Goal: Find specific page/section: Find specific page/section

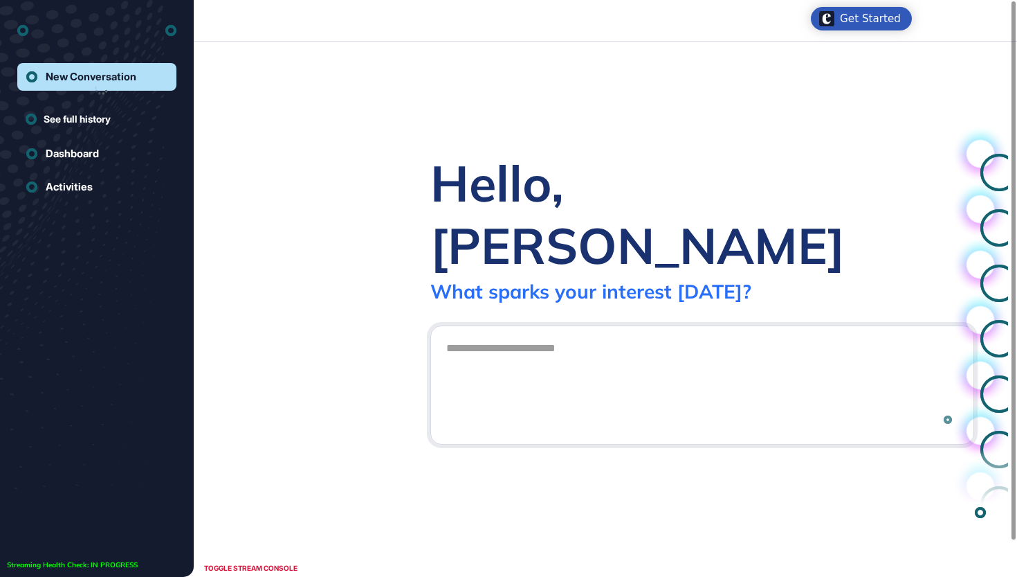
scroll to position [1, 1]
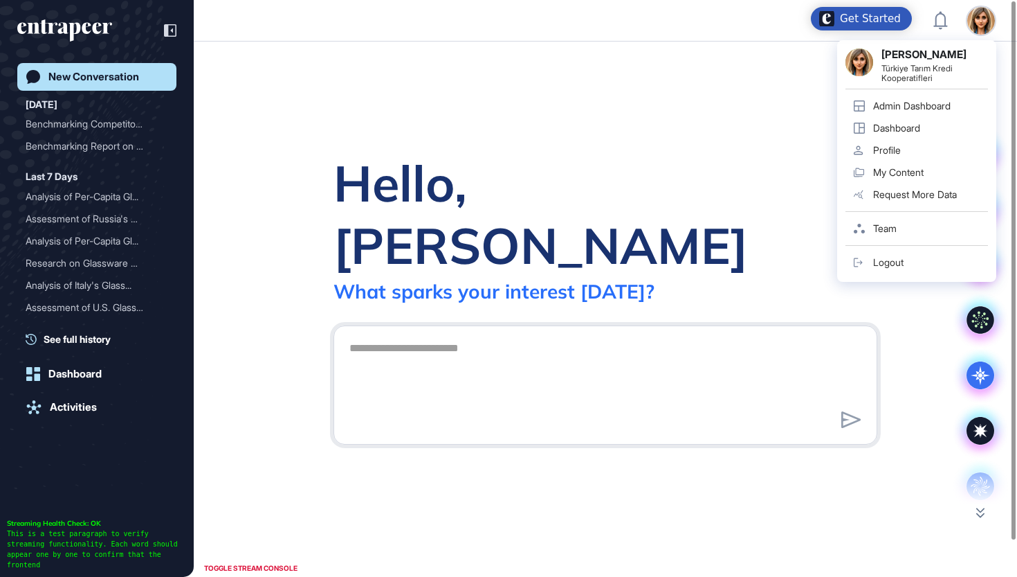
click at [925, 101] on div "Admin Dashboard" at bounding box center [912, 105] width 78 height 11
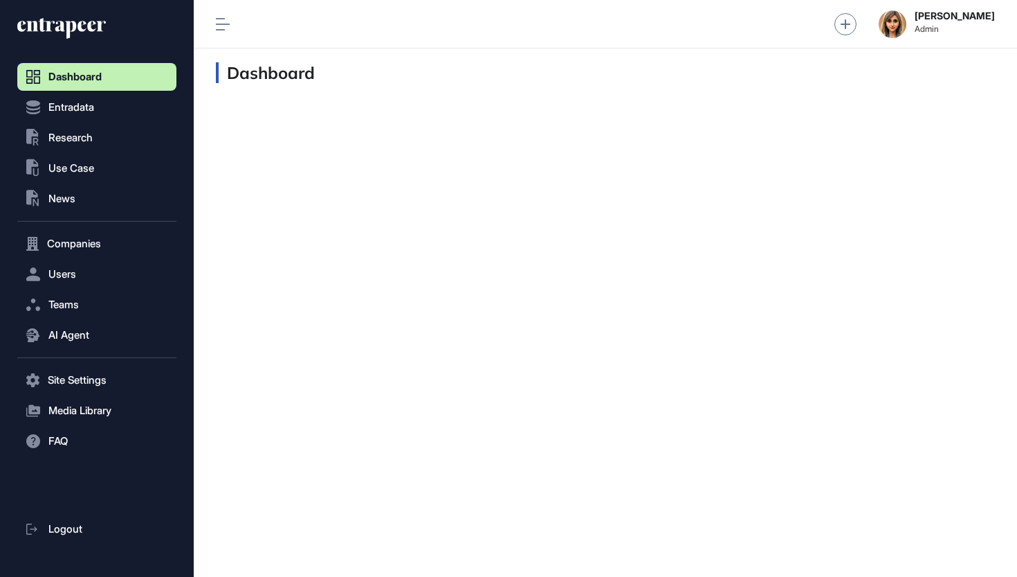
scroll to position [1, 1]
click at [53, 136] on span "Research" at bounding box center [70, 137] width 44 height 11
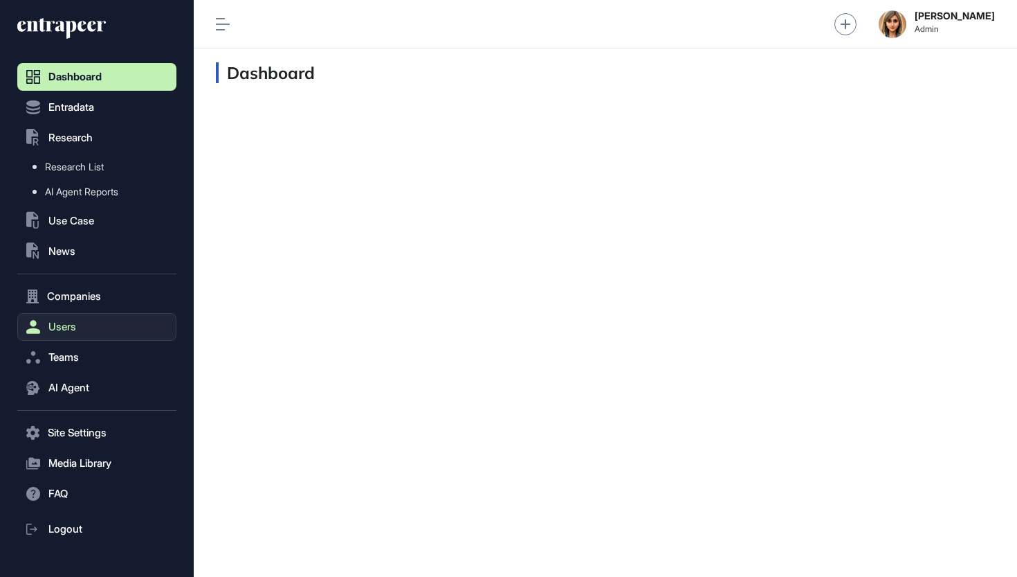
click at [67, 318] on button "Users" at bounding box center [96, 327] width 159 height 28
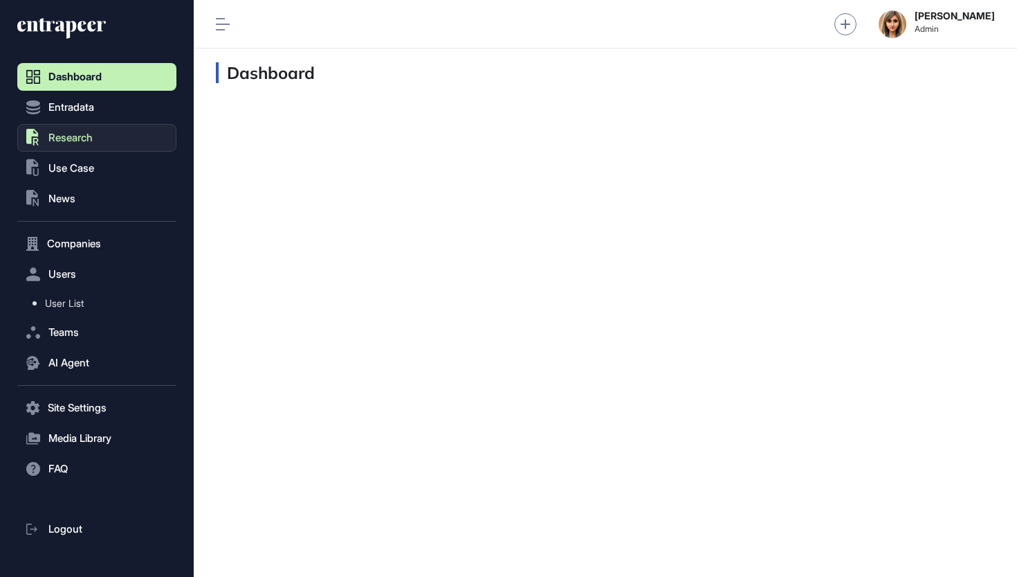
click at [93, 145] on button ".st0{fill:currentColor} Research" at bounding box center [96, 138] width 159 height 28
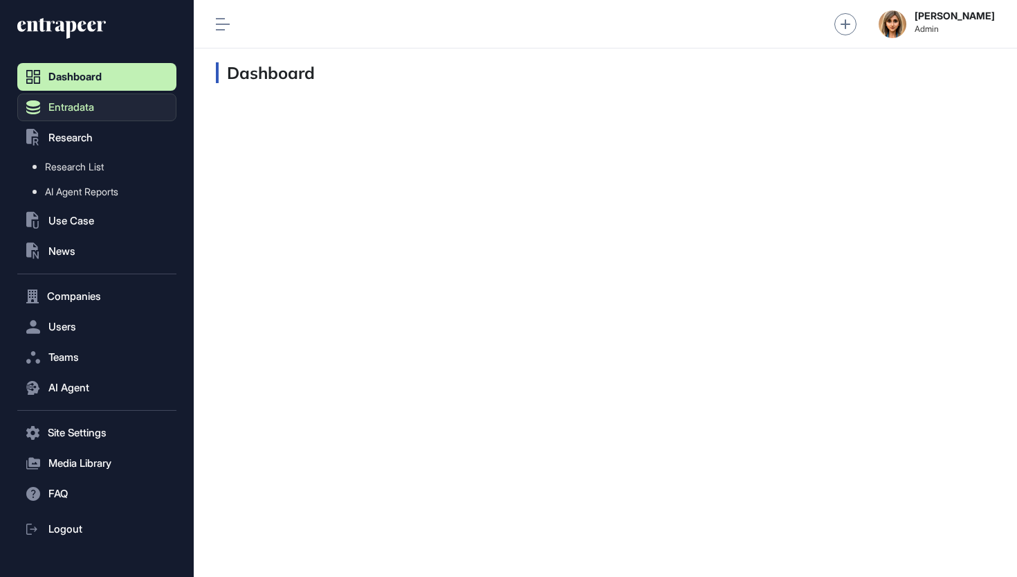
click at [106, 107] on button "Entradata" at bounding box center [96, 107] width 159 height 28
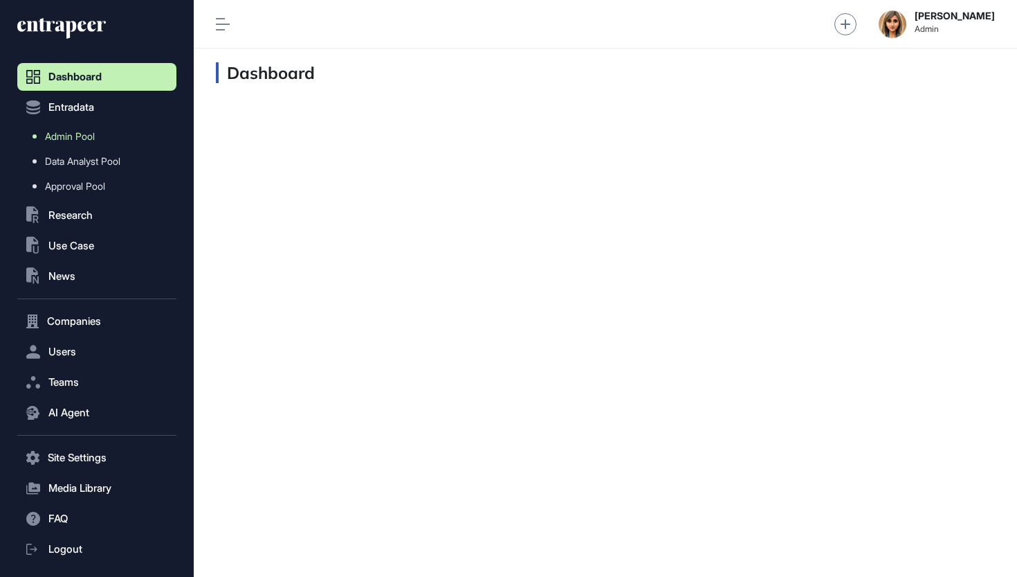
click at [102, 137] on link "Admin Pool" at bounding box center [100, 136] width 152 height 25
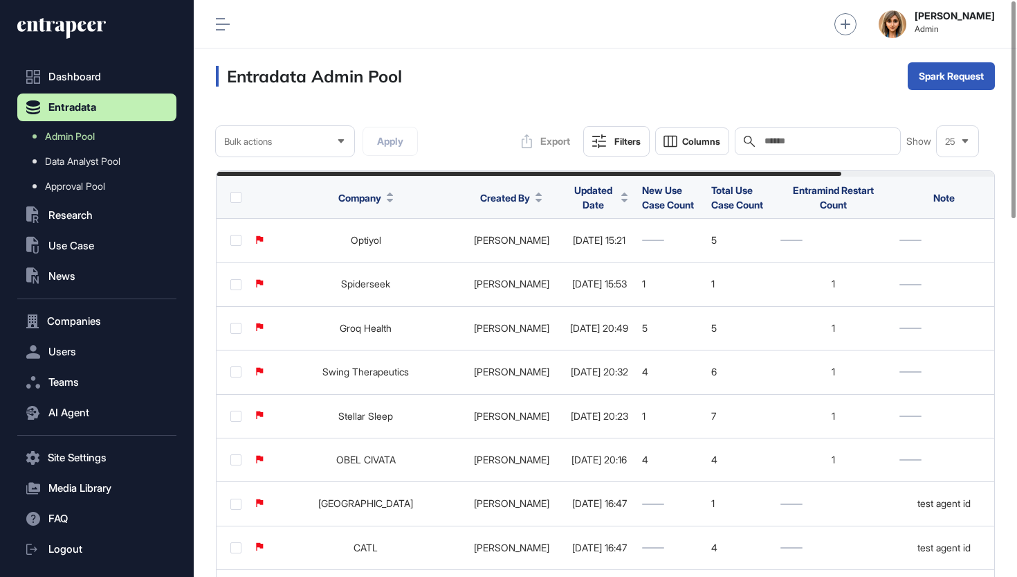
click at [839, 145] on input "text" at bounding box center [827, 141] width 129 height 11
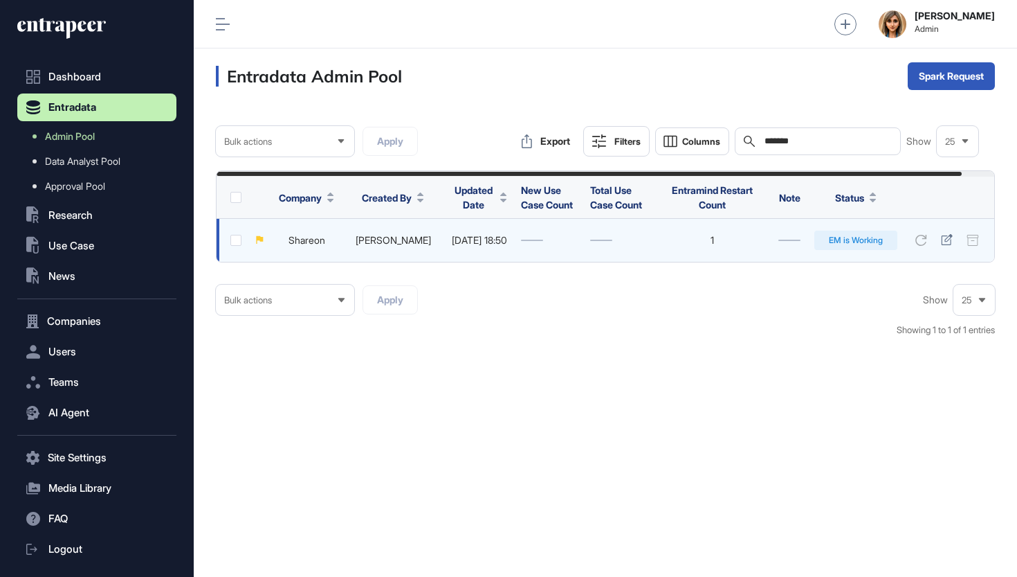
type input "*******"
click at [302, 239] on link "Shareon" at bounding box center [307, 240] width 37 height 12
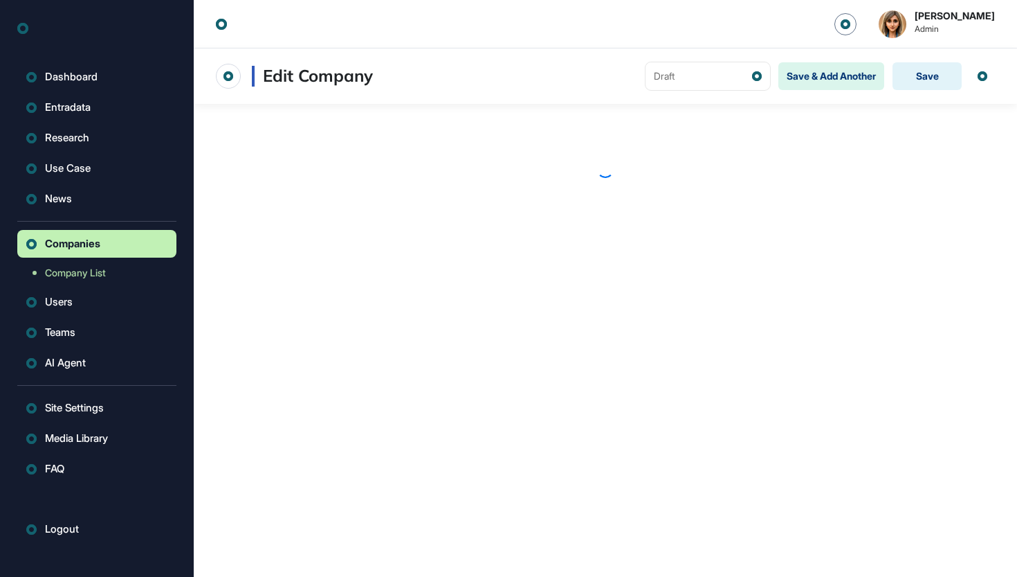
scroll to position [1, 1]
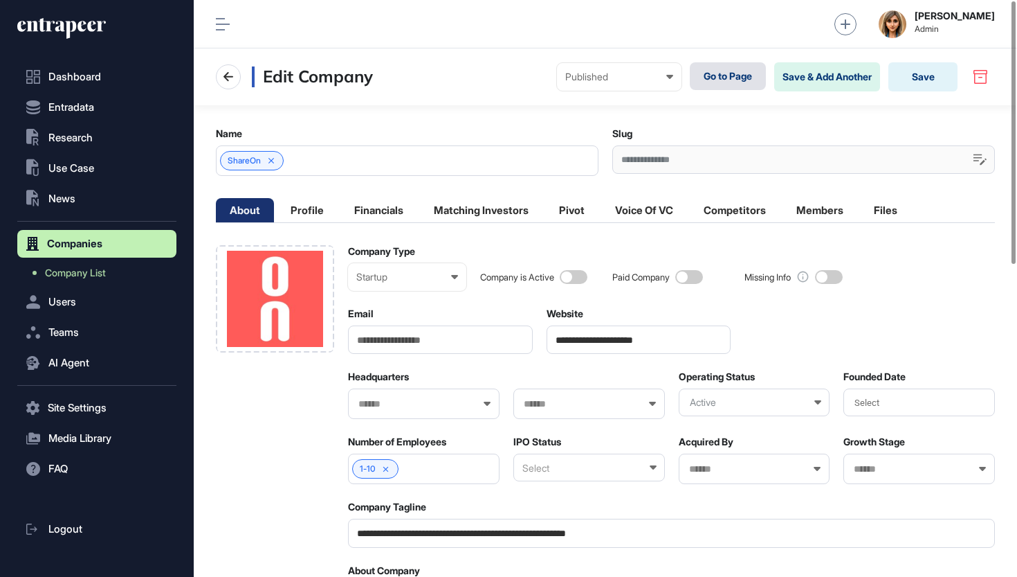
click at [713, 75] on link "Go to Page" at bounding box center [728, 76] width 76 height 28
